Goal: Task Accomplishment & Management: Manage account settings

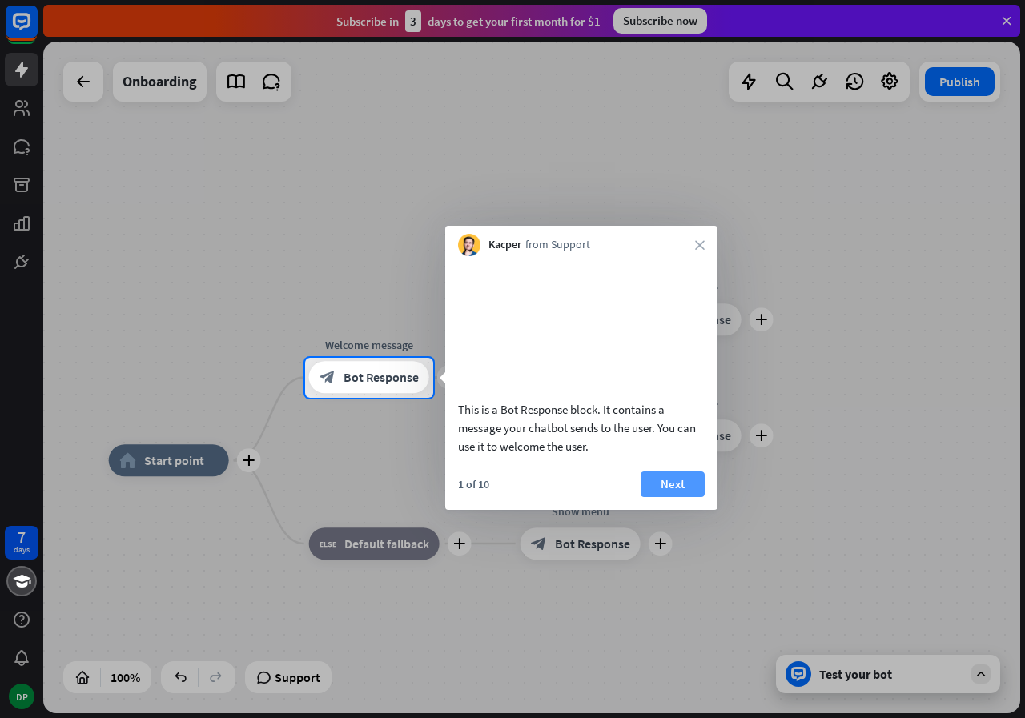
click at [678, 497] on button "Next" at bounding box center [673, 485] width 64 height 26
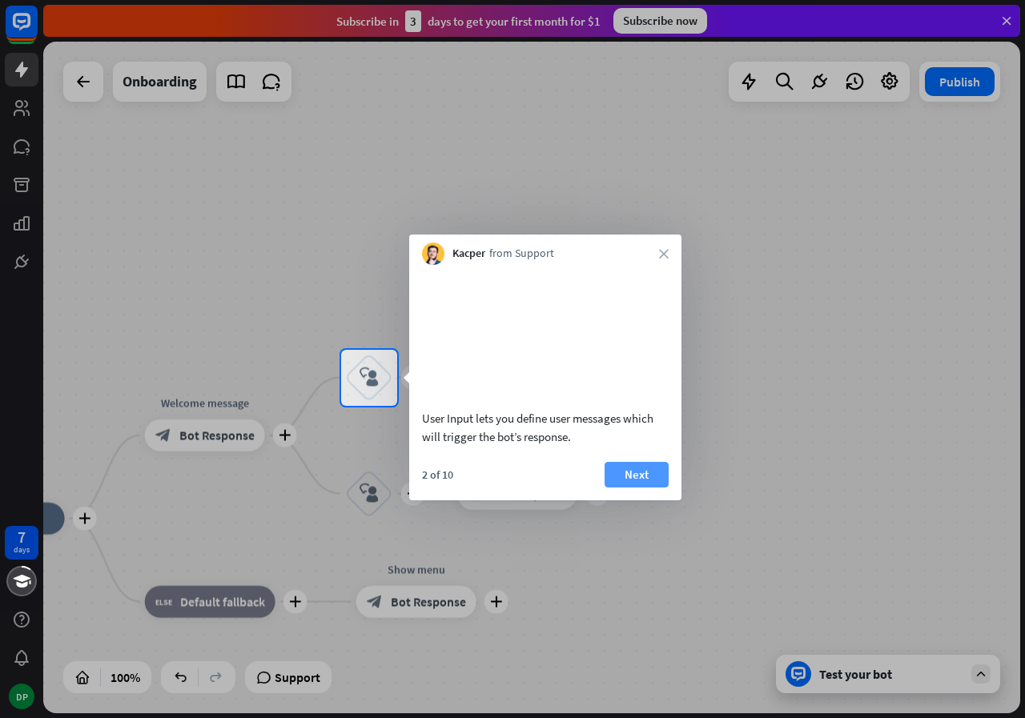
click at [646, 488] on button "Next" at bounding box center [637, 475] width 64 height 26
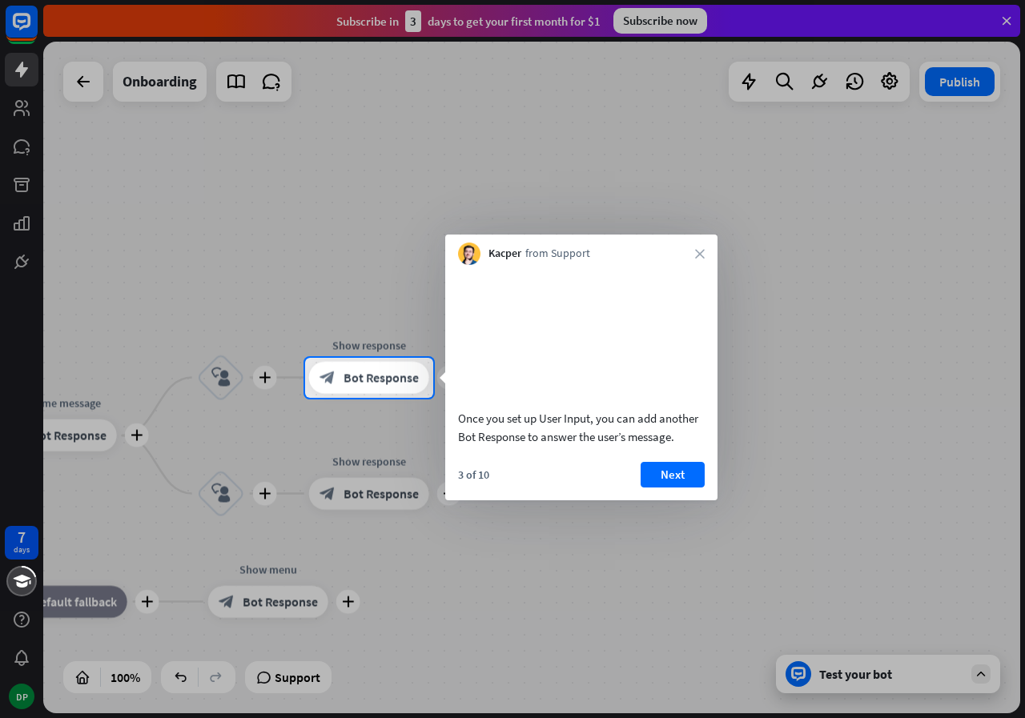
click at [705, 248] on div "Kacper from Support close" at bounding box center [581, 250] width 272 height 30
click at [702, 250] on icon "close" at bounding box center [700, 254] width 10 height 10
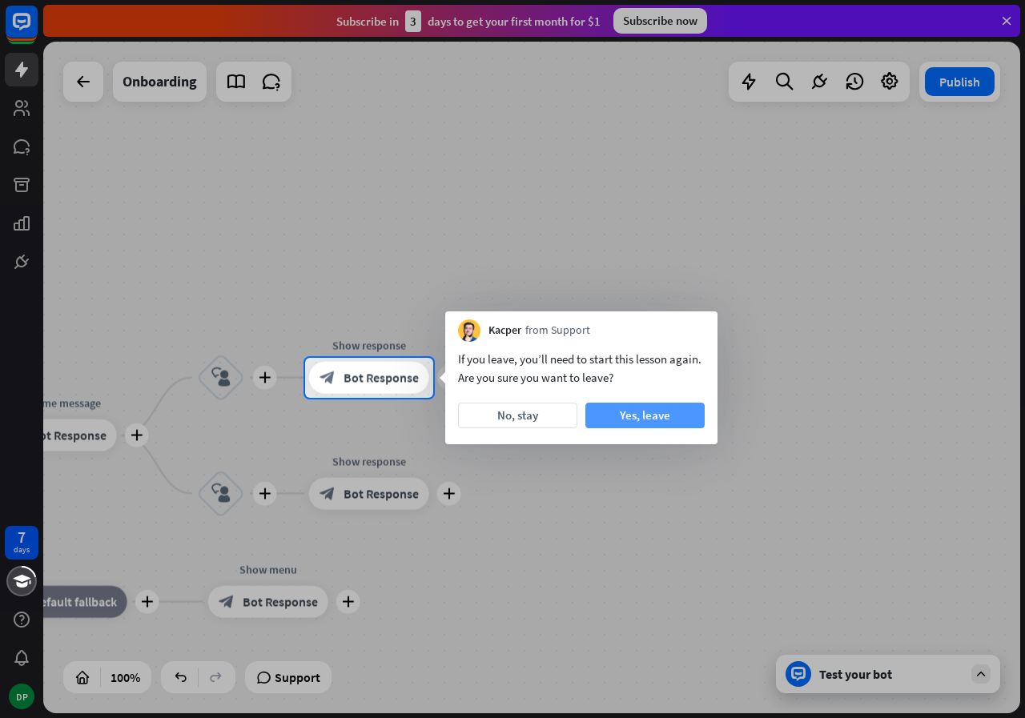
click at [646, 413] on button "Yes, leave" at bounding box center [644, 416] width 119 height 26
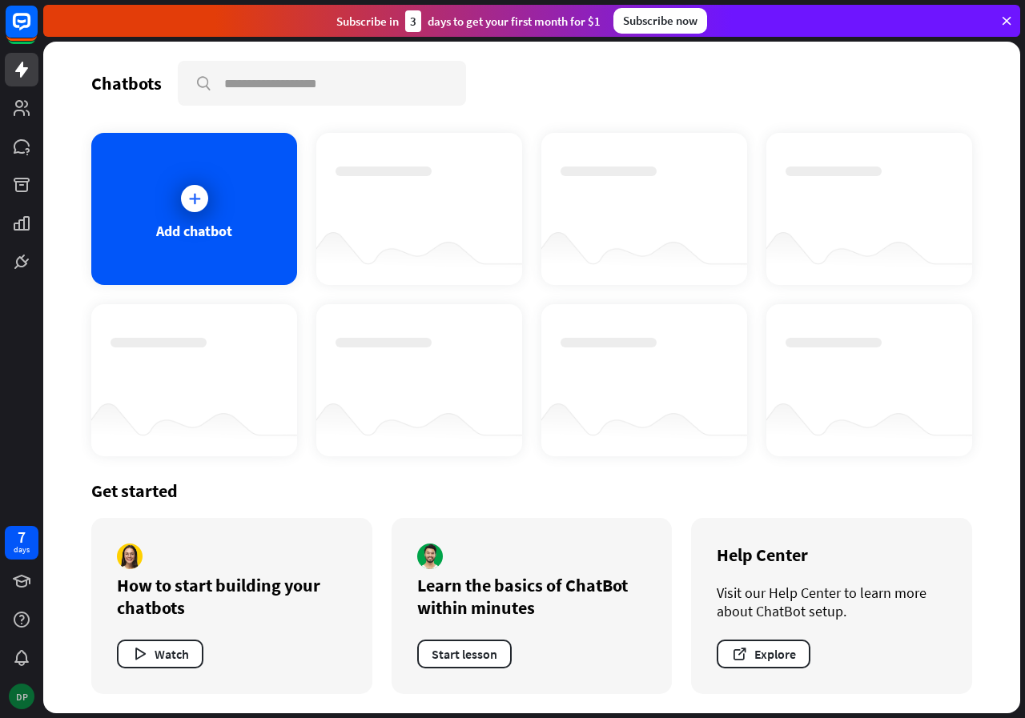
click at [30, 690] on div "DP" at bounding box center [22, 697] width 26 height 26
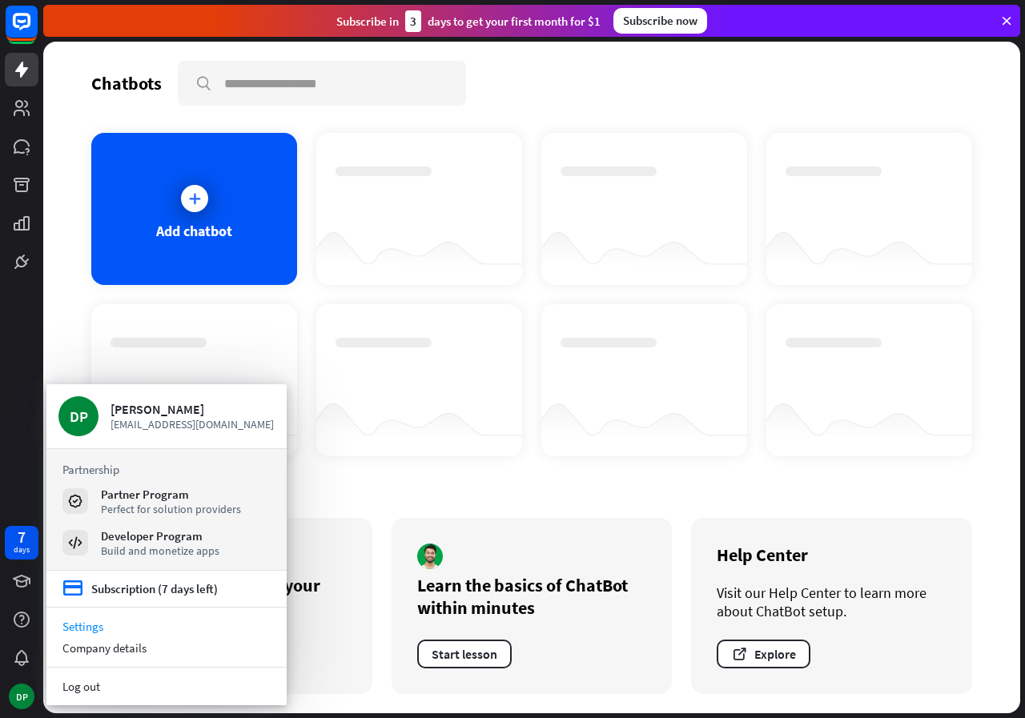
click at [117, 625] on link "Settings" at bounding box center [166, 627] width 240 height 22
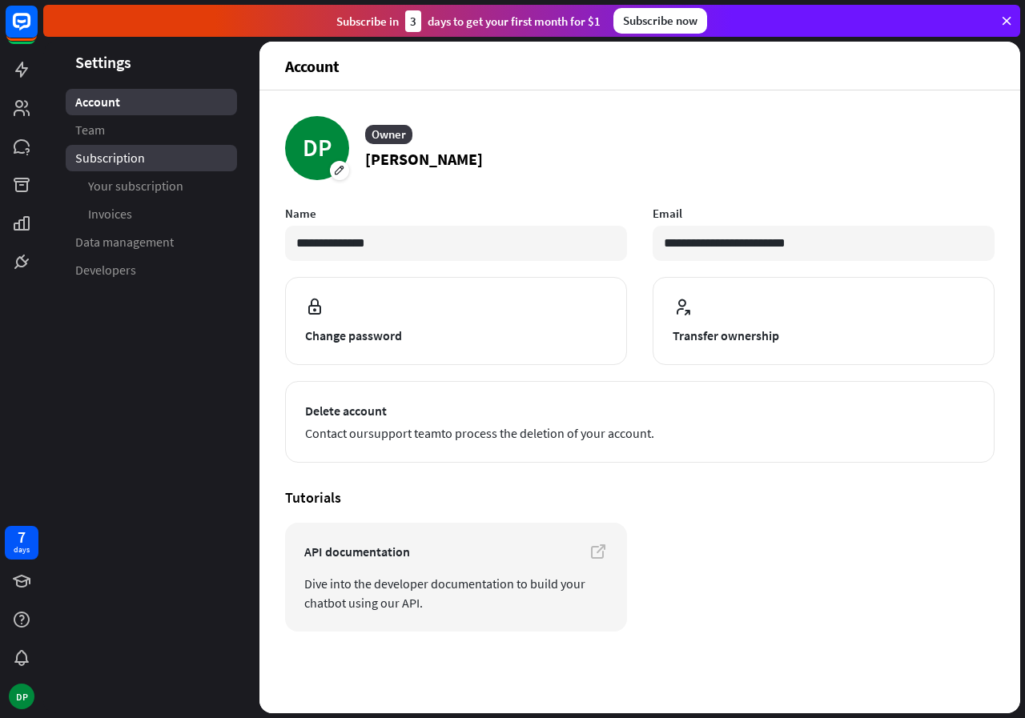
click at [124, 159] on span "Subscription" at bounding box center [110, 158] width 70 height 17
